Goal: Check status: Check status

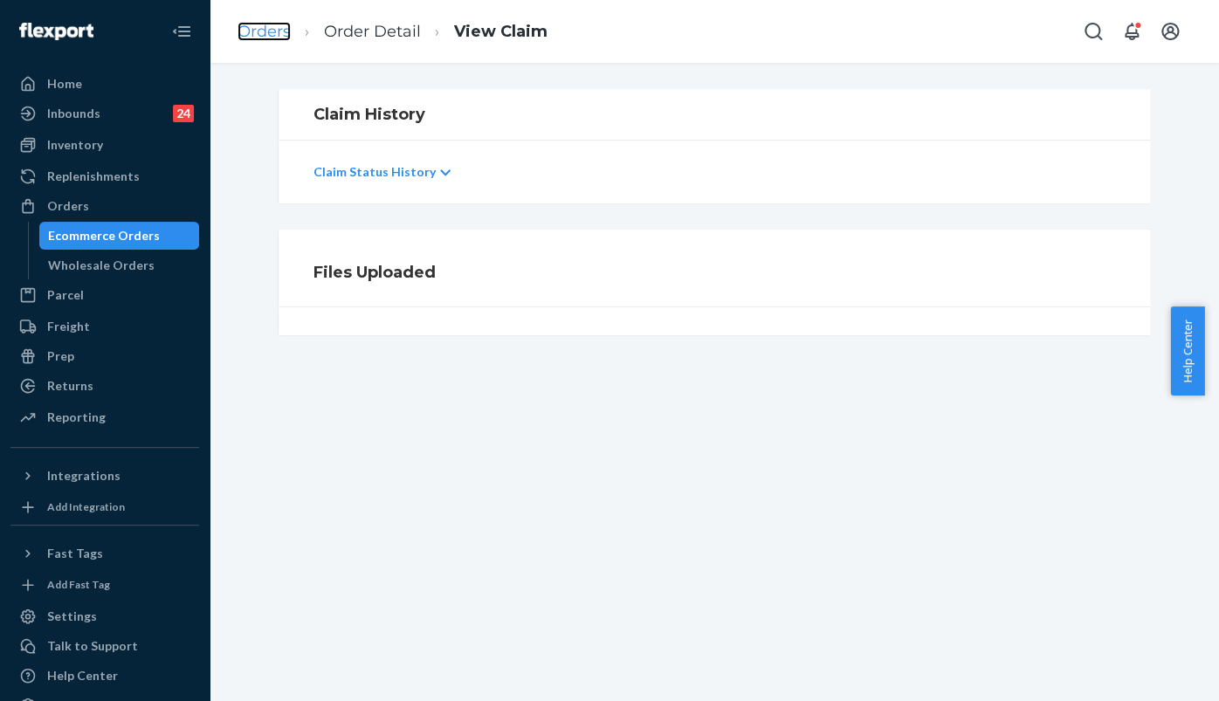
click at [274, 33] on link "Orders" at bounding box center [263, 31] width 53 height 19
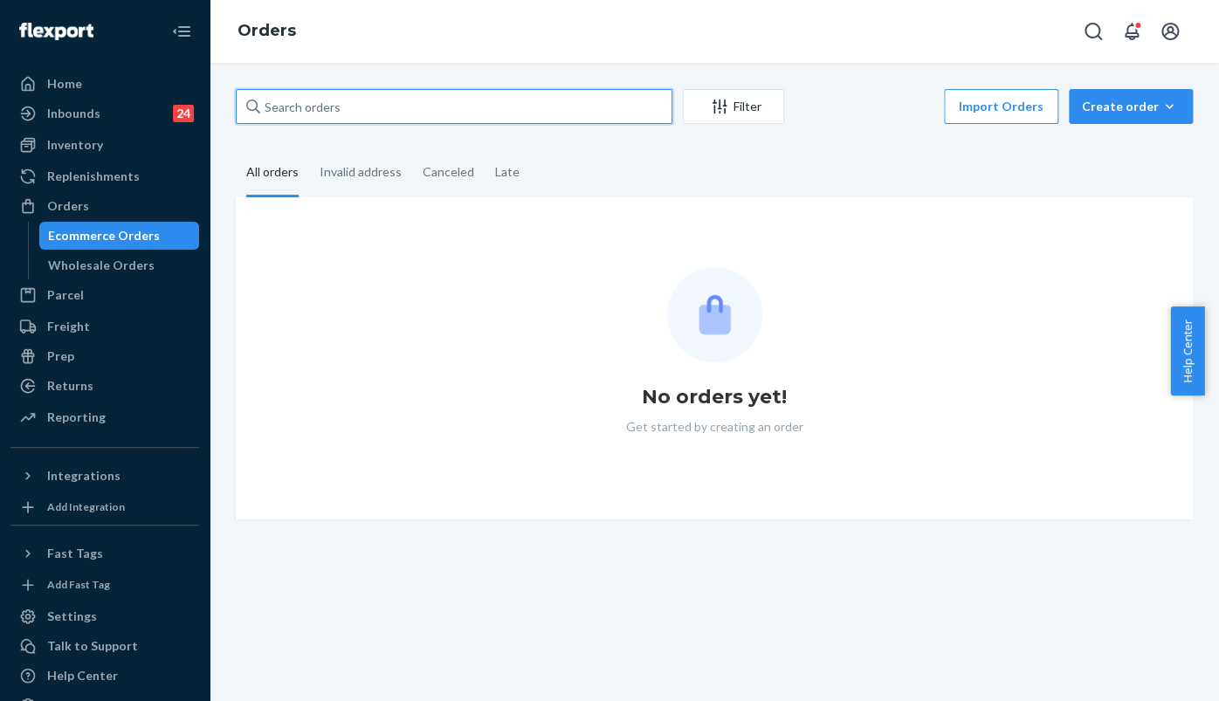
click at [423, 110] on input "text" at bounding box center [454, 106] width 437 height 35
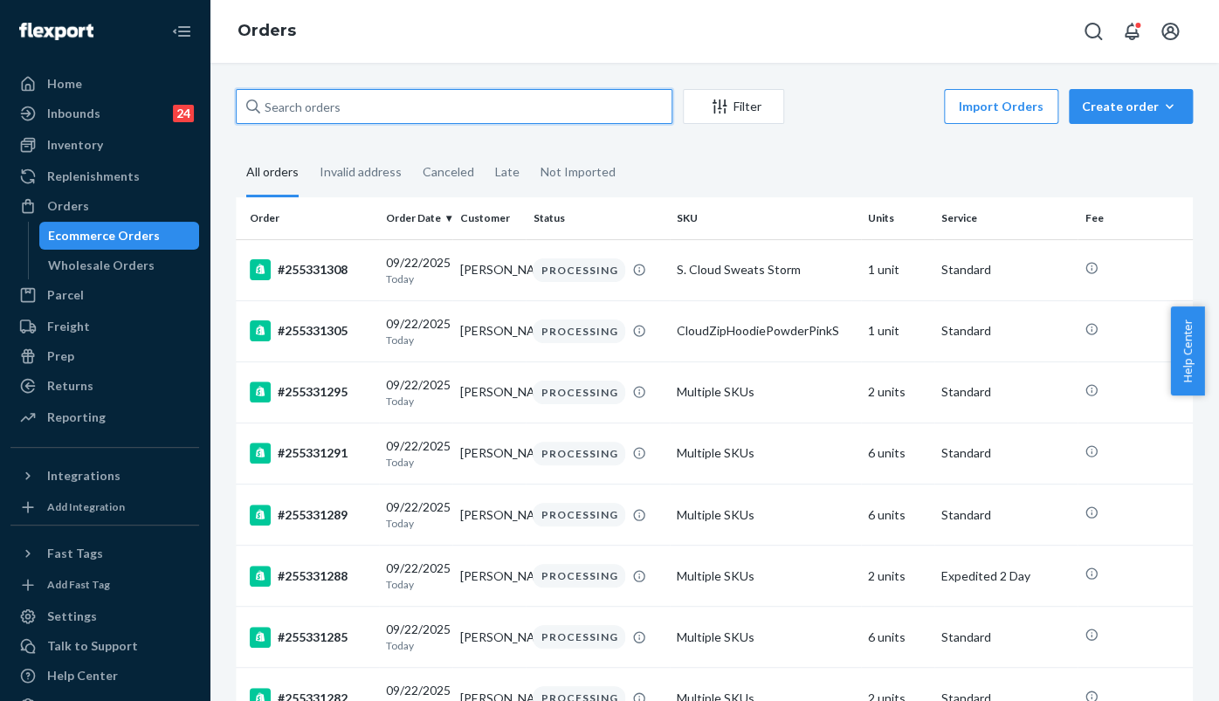
paste input "255212500"
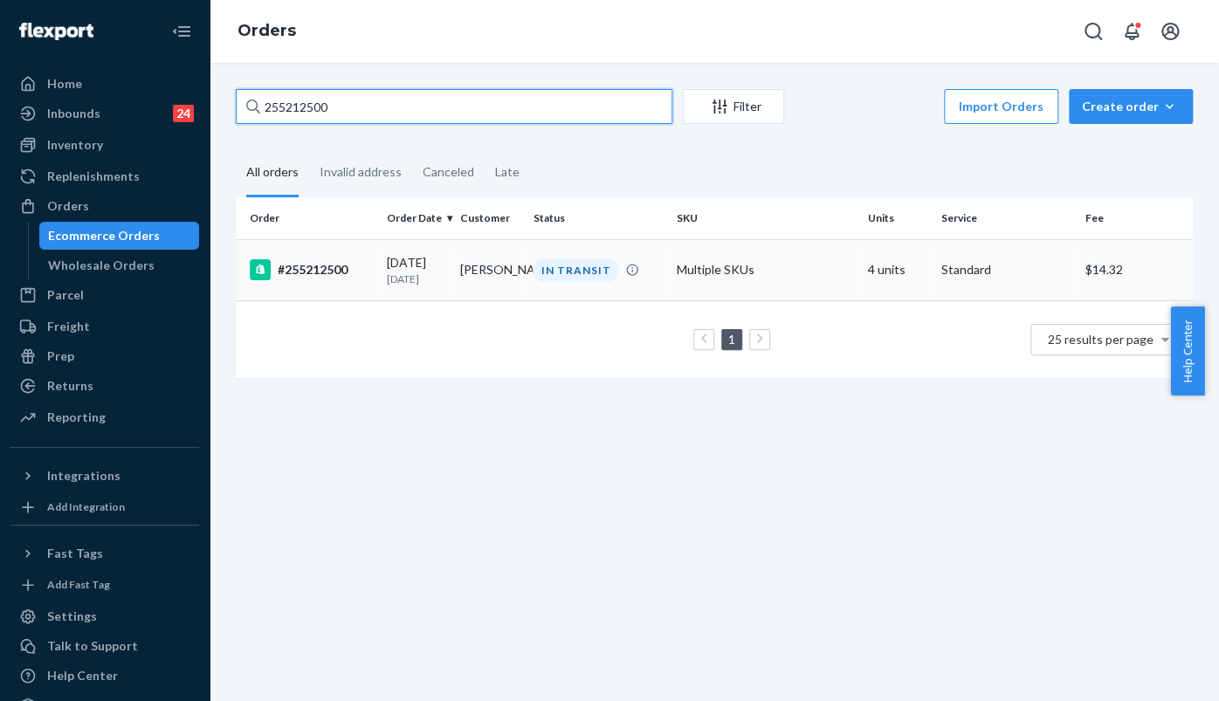
type input "255212500"
click at [321, 278] on div "#255212500" at bounding box center [311, 269] width 122 height 21
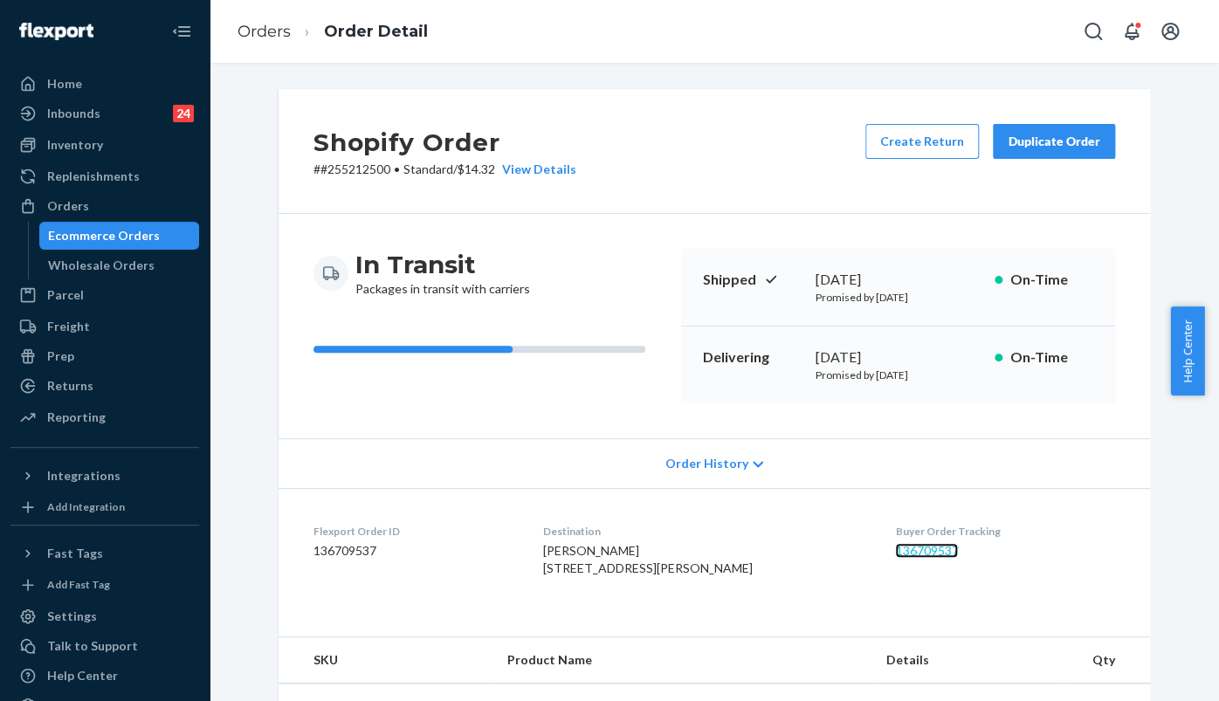
click at [915, 549] on link "136709537" at bounding box center [926, 550] width 63 height 15
